Goal: Complete application form: Complete application form

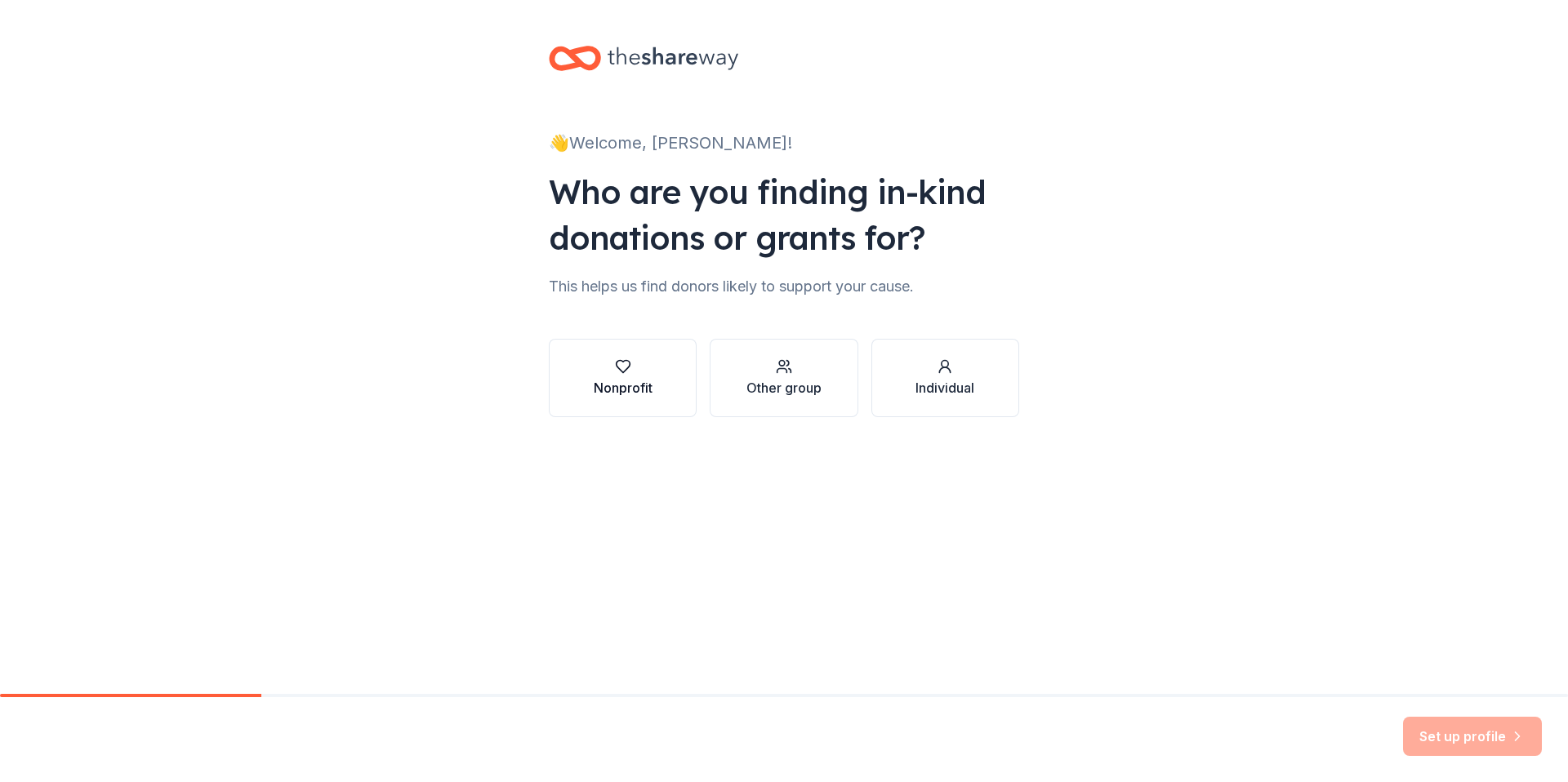
click at [644, 395] on div "Nonprofit" at bounding box center [623, 388] width 59 height 19
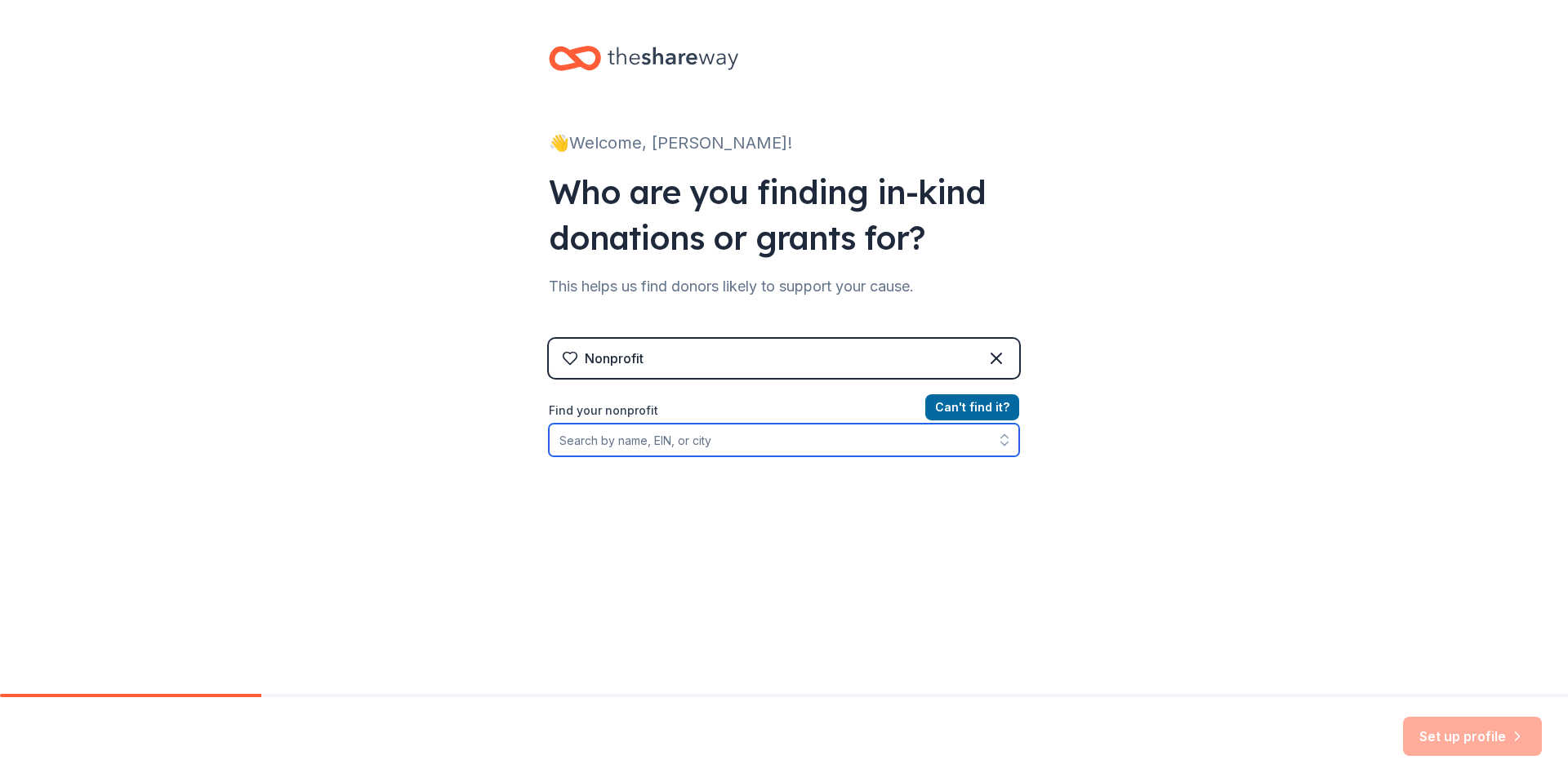
click at [742, 443] on input "Find your nonprofit" at bounding box center [783, 440] width 470 height 33
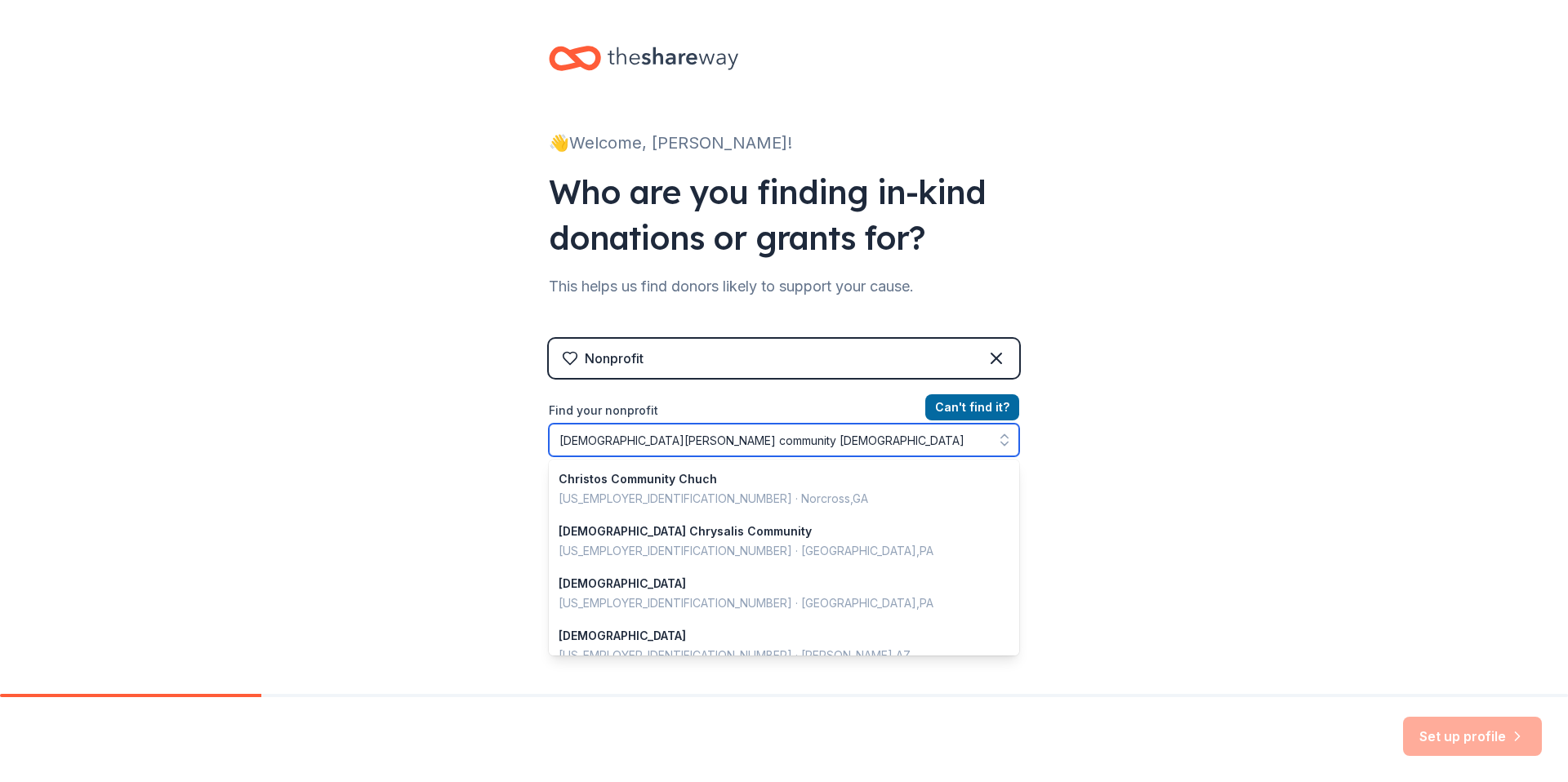
type input "[DEMOGRAPHIC_DATA][PERSON_NAME] community [DEMOGRAPHIC_DATA]"
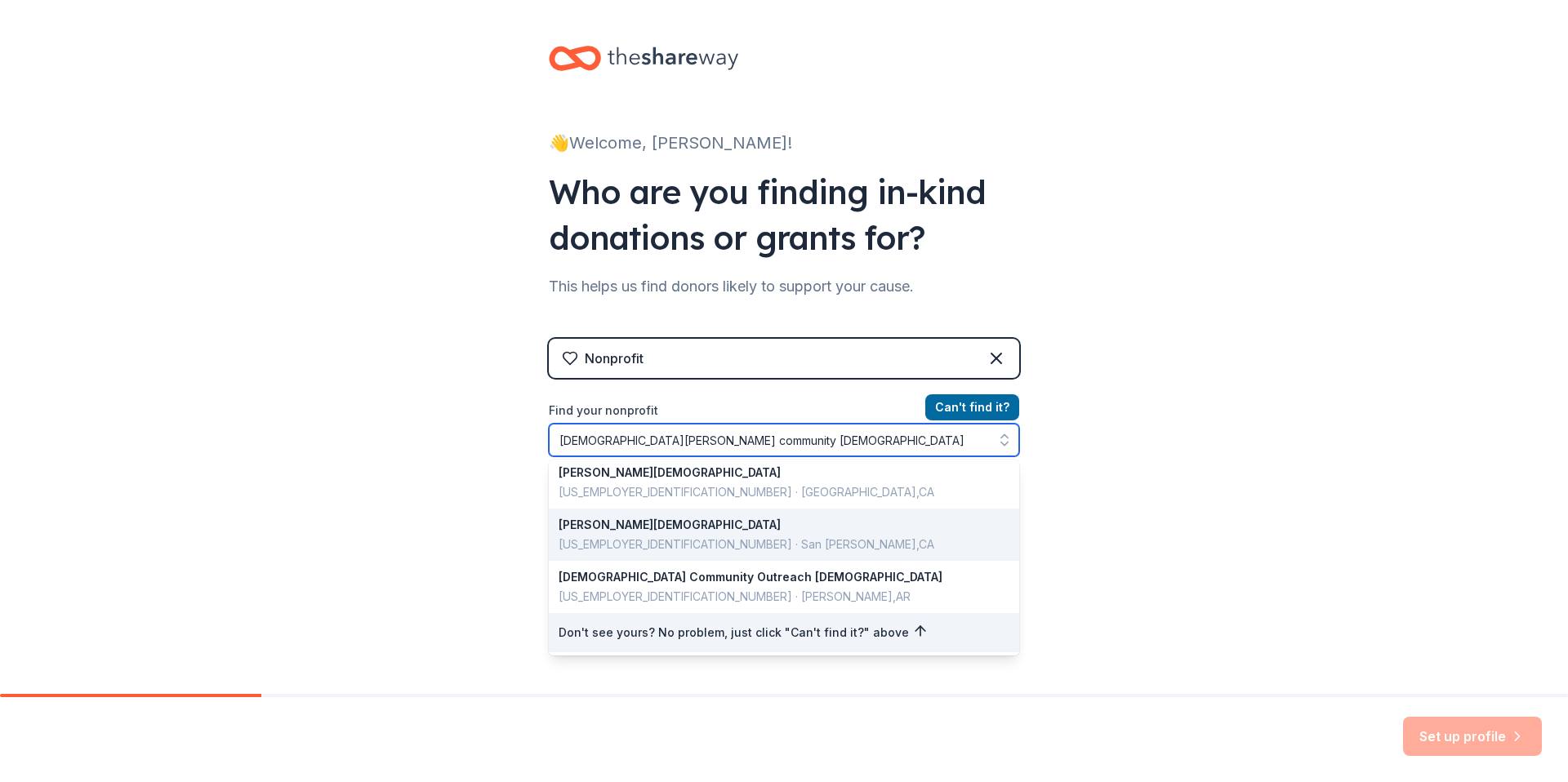
scroll to position [4, 0]
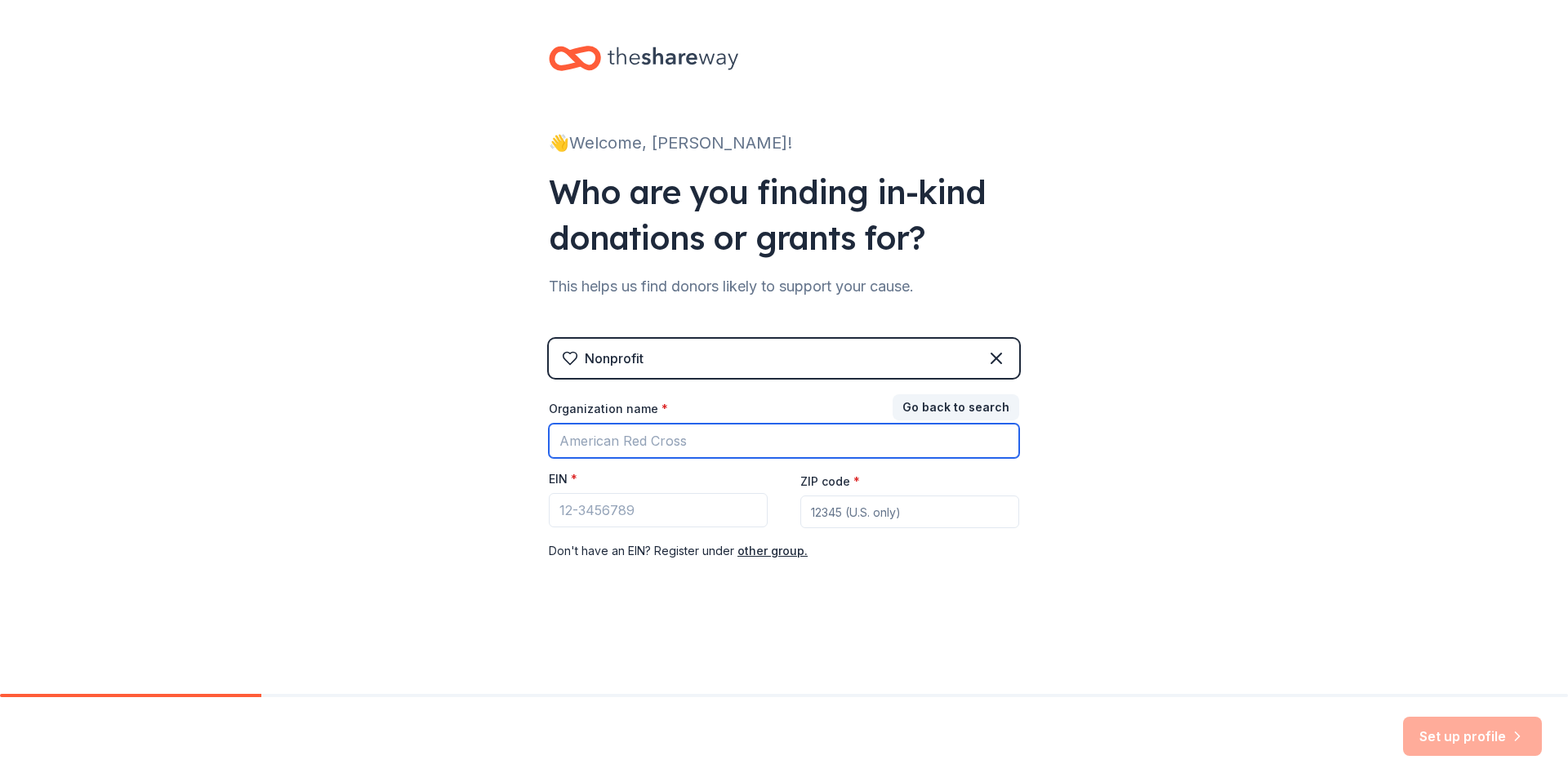
click at [764, 448] on input "Organization name *" at bounding box center [783, 441] width 470 height 35
type input "[DEMOGRAPHIC_DATA][PERSON_NAME] community [DEMOGRAPHIC_DATA]"
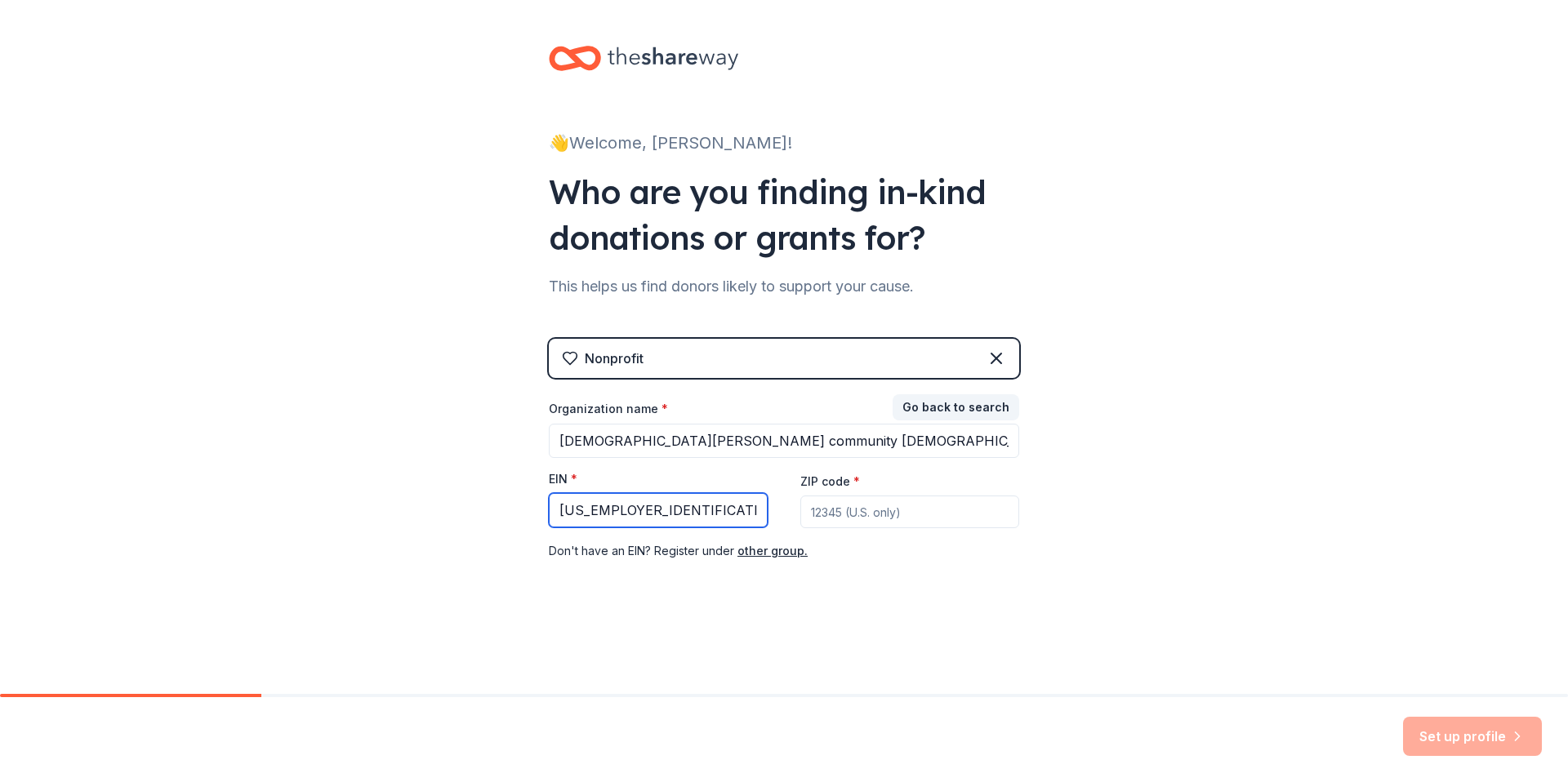
type input "[US_EMPLOYER_IDENTIFICATION_NUMBER]"
click at [885, 517] on input "ZIP code *" at bounding box center [910, 512] width 219 height 33
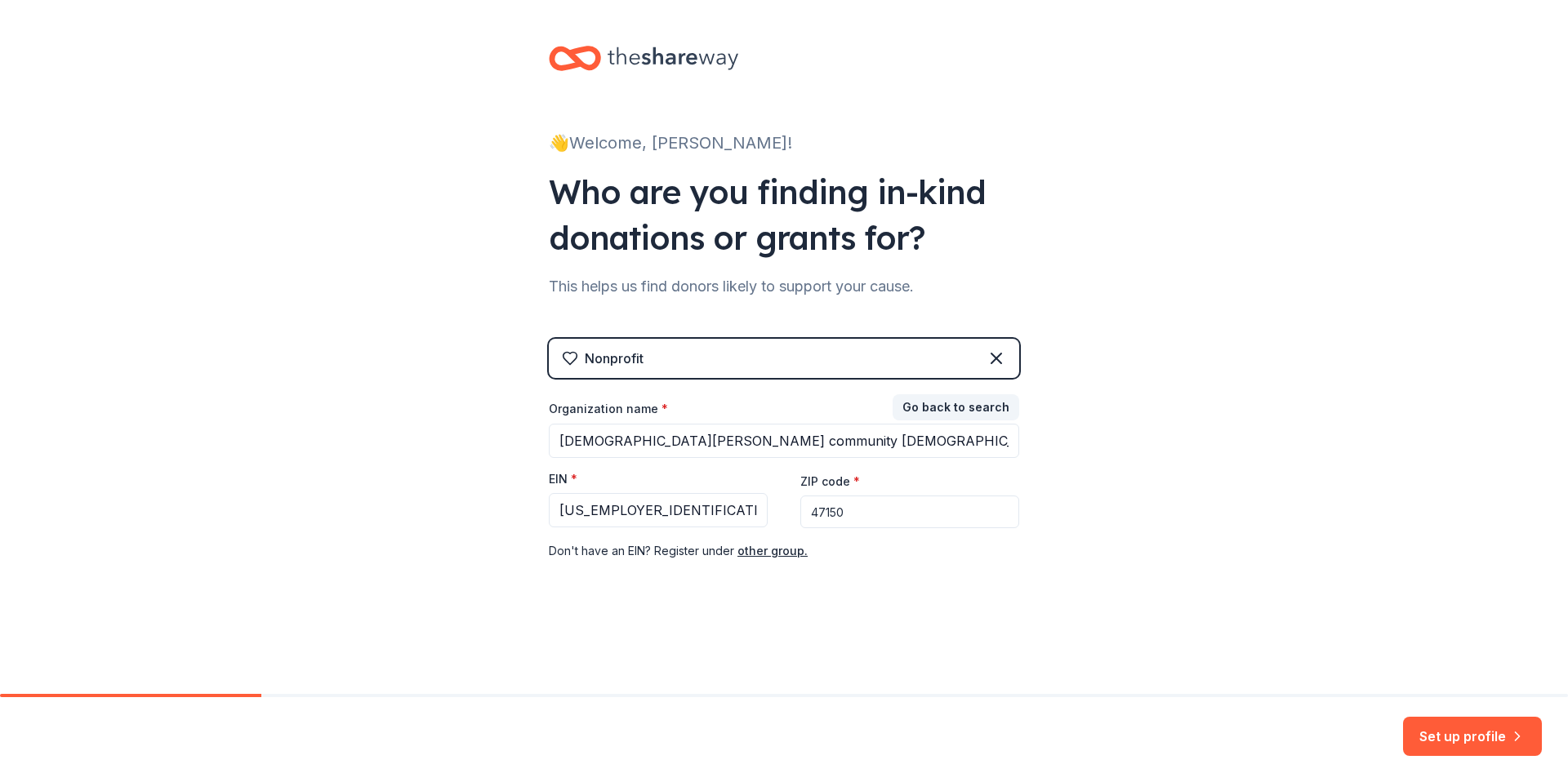
type input "47150"
click at [782, 612] on div "👋 Welcome, [PERSON_NAME]! Who are you finding in-kind donations or grants for? …" at bounding box center [783, 336] width 522 height 672
click at [1504, 729] on button "Set up profile" at bounding box center [1472, 737] width 139 height 40
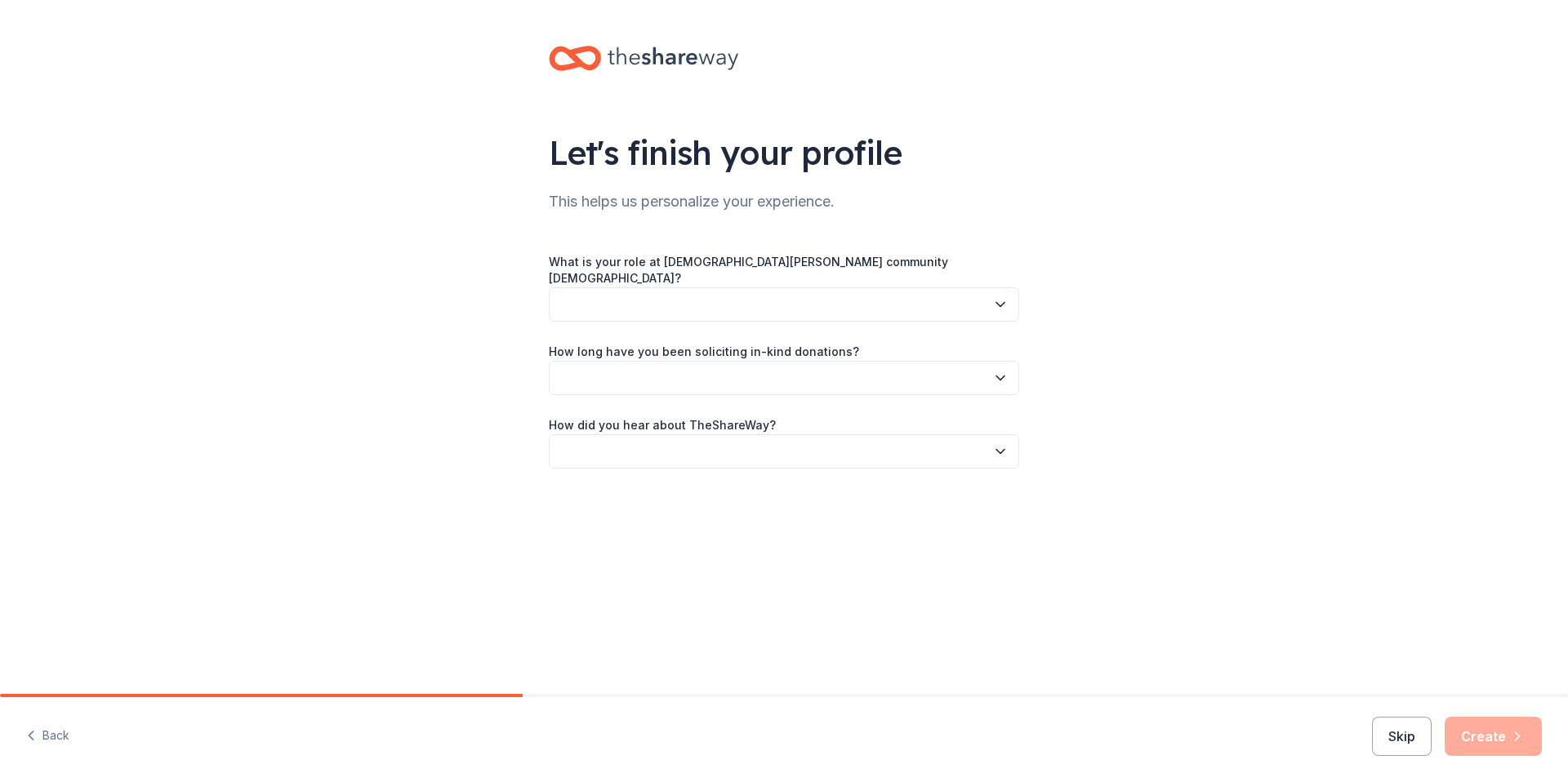
click at [904, 298] on button "button" at bounding box center [783, 305] width 470 height 35
click at [834, 411] on div "Development team member" at bounding box center [784, 401] width 462 height 33
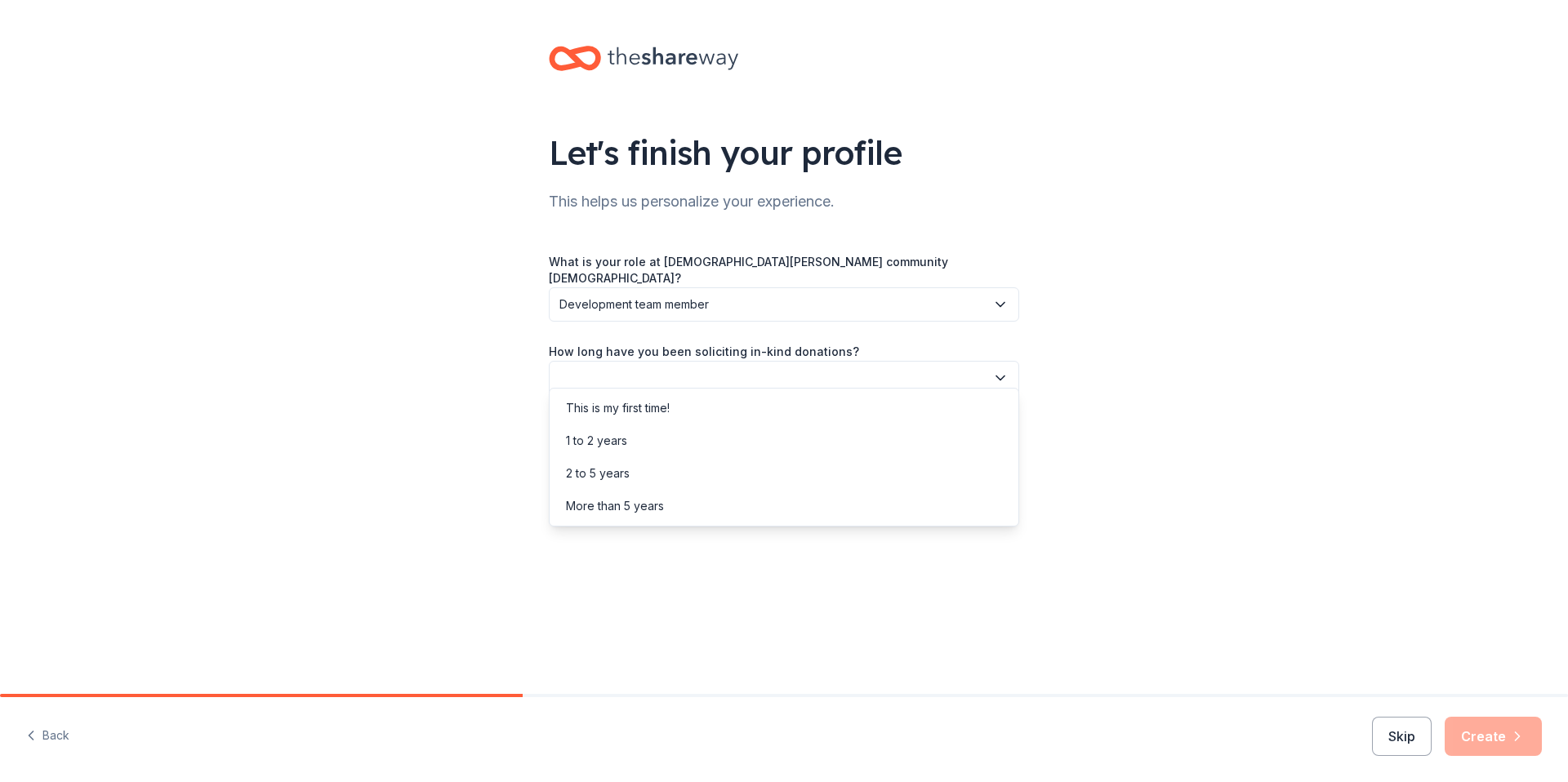
click at [788, 373] on button "button" at bounding box center [783, 378] width 470 height 35
click at [776, 405] on div "This is my first time!" at bounding box center [784, 408] width 462 height 33
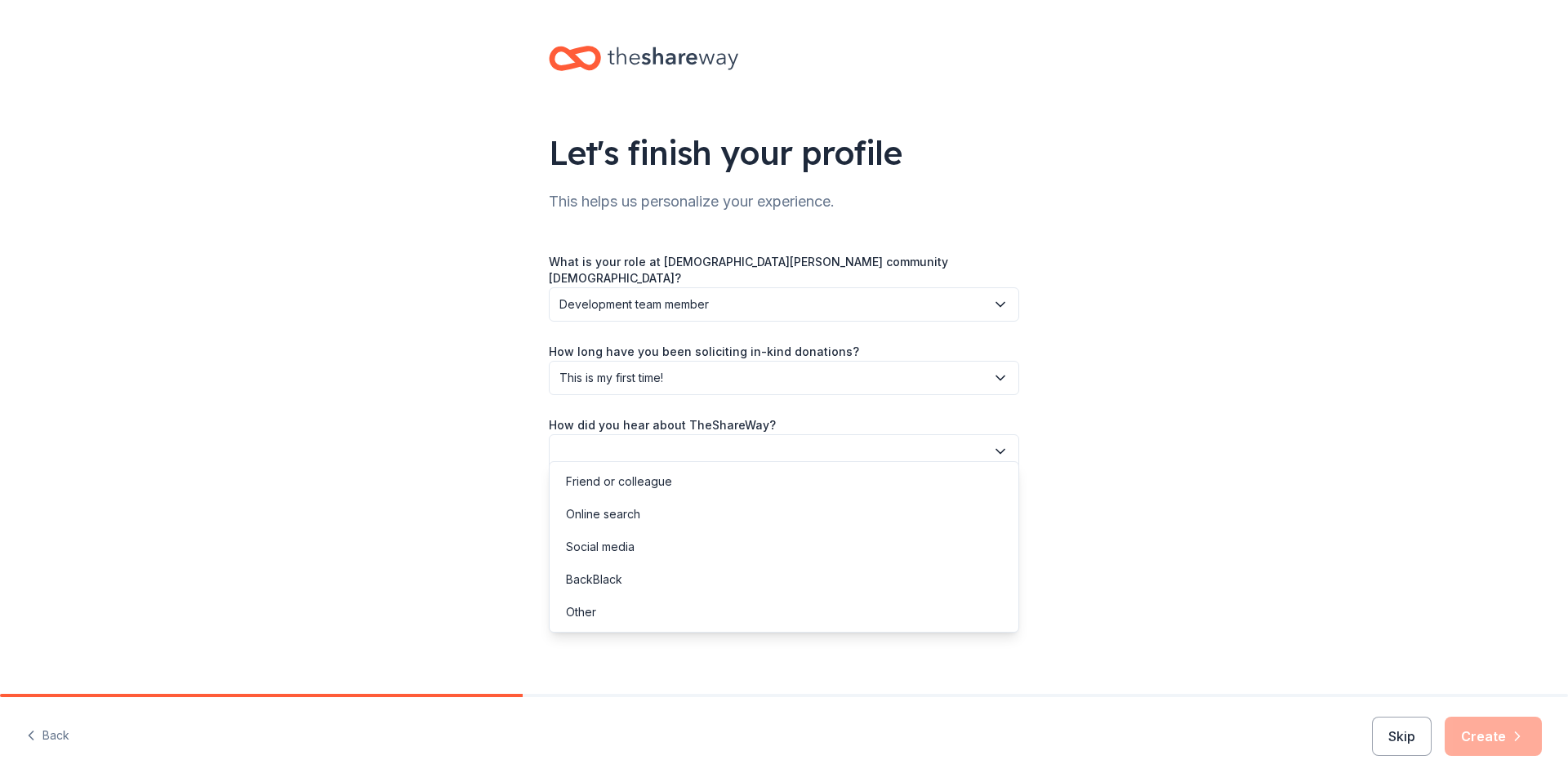
click at [787, 437] on button "button" at bounding box center [783, 452] width 470 height 35
drag, startPoint x: 770, startPoint y: 500, endPoint x: 784, endPoint y: 506, distance: 15.2
click at [772, 500] on div "Online search" at bounding box center [784, 515] width 462 height 33
click at [1501, 736] on button "Create" at bounding box center [1493, 737] width 98 height 40
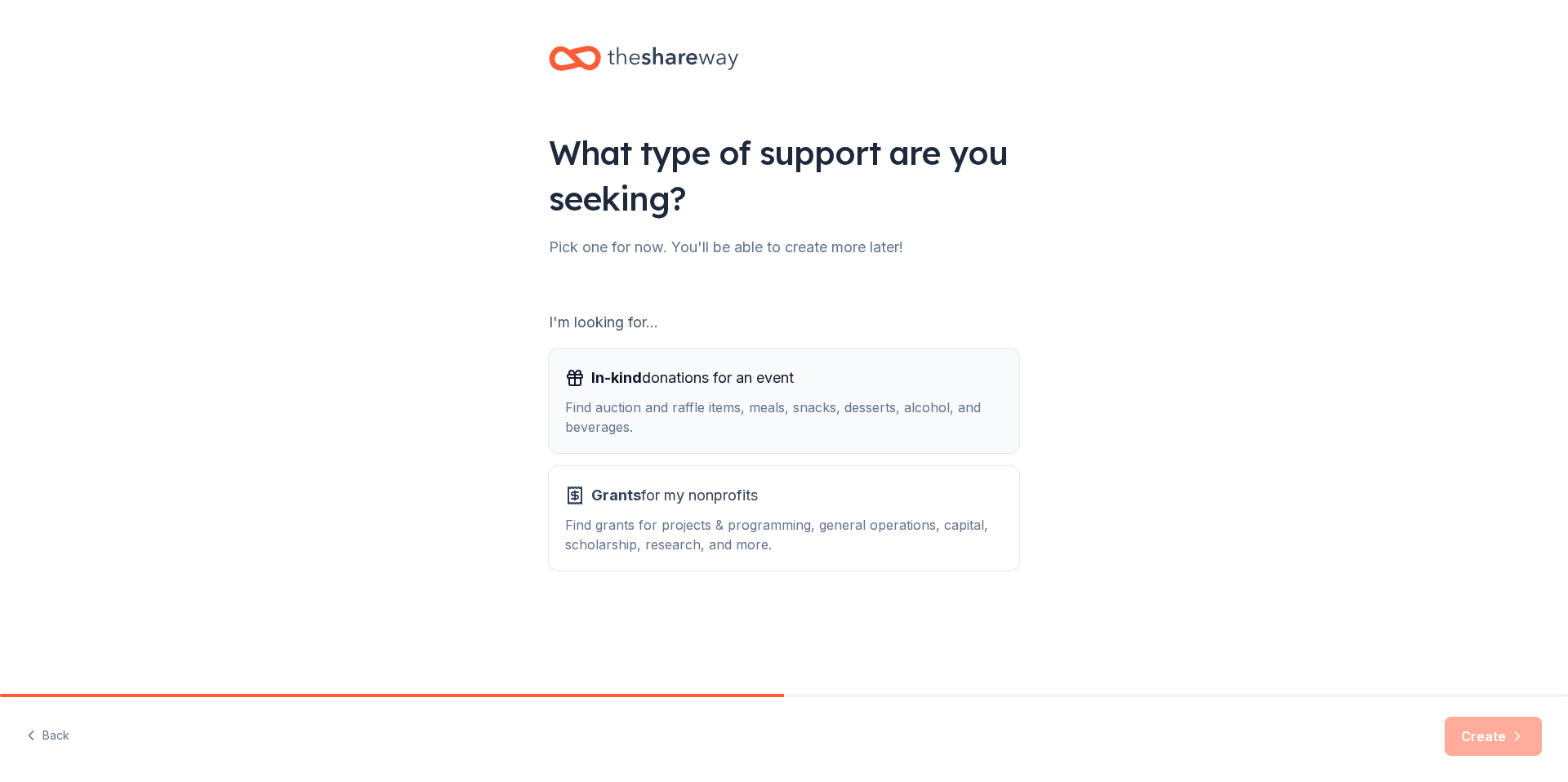
click at [888, 432] on div "Find auction and raffle items, meals, snacks, desserts, alcohol, and beverages." at bounding box center [783, 417] width 437 height 40
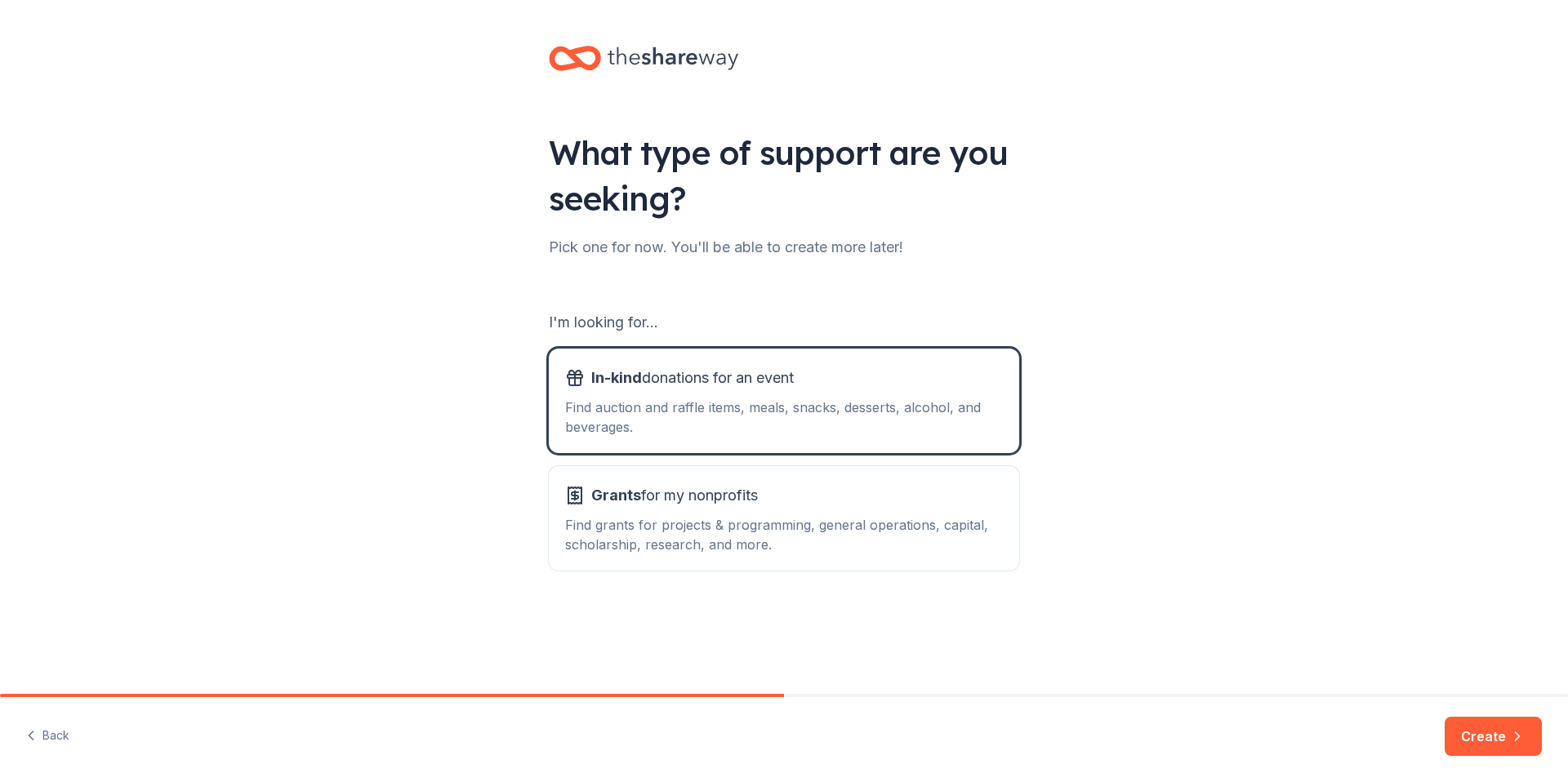
click at [1498, 737] on button "Create" at bounding box center [1493, 737] width 98 height 40
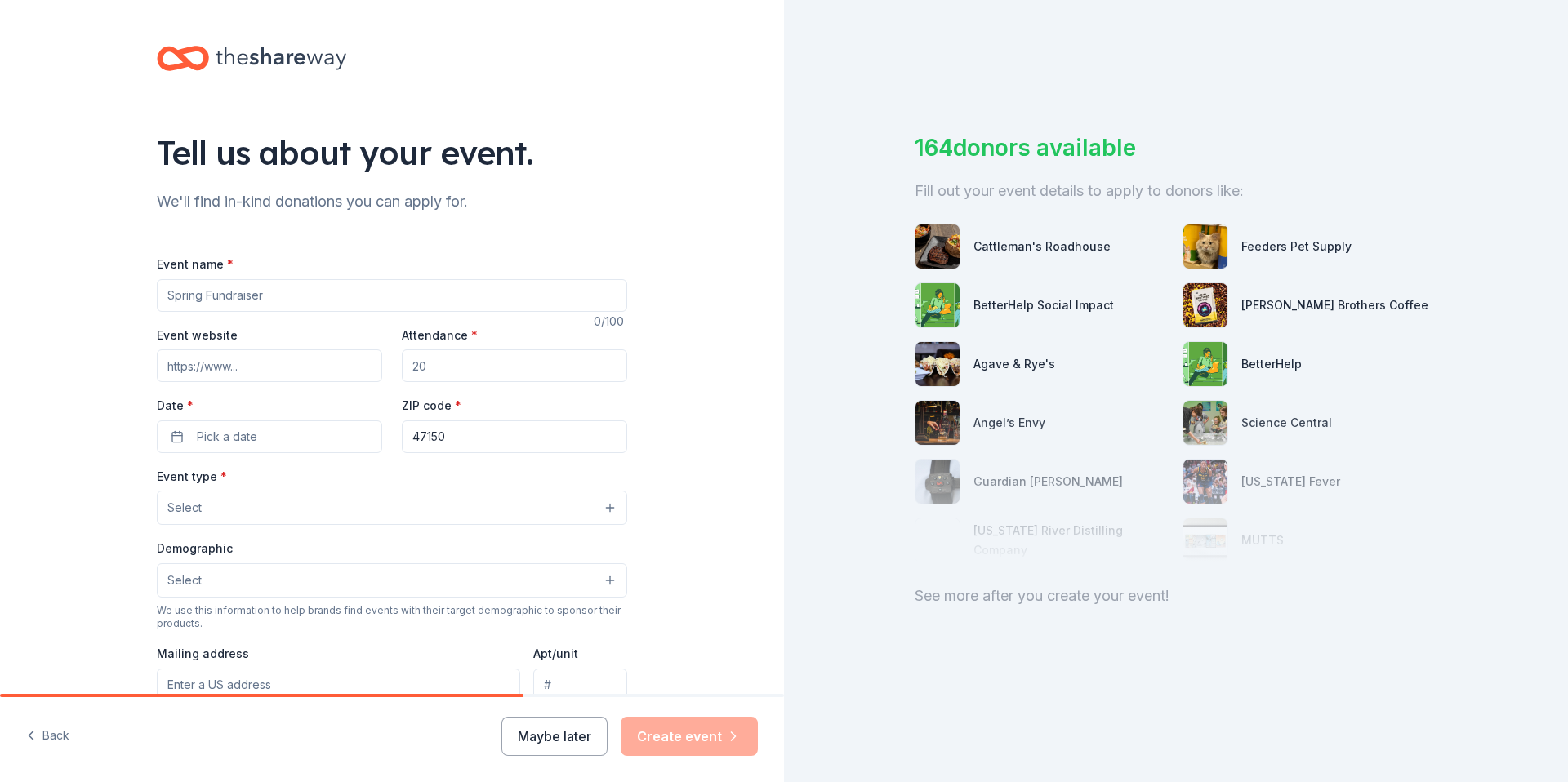
click at [231, 300] on input "Event name *" at bounding box center [391, 295] width 470 height 33
